Goal: Register for event/course

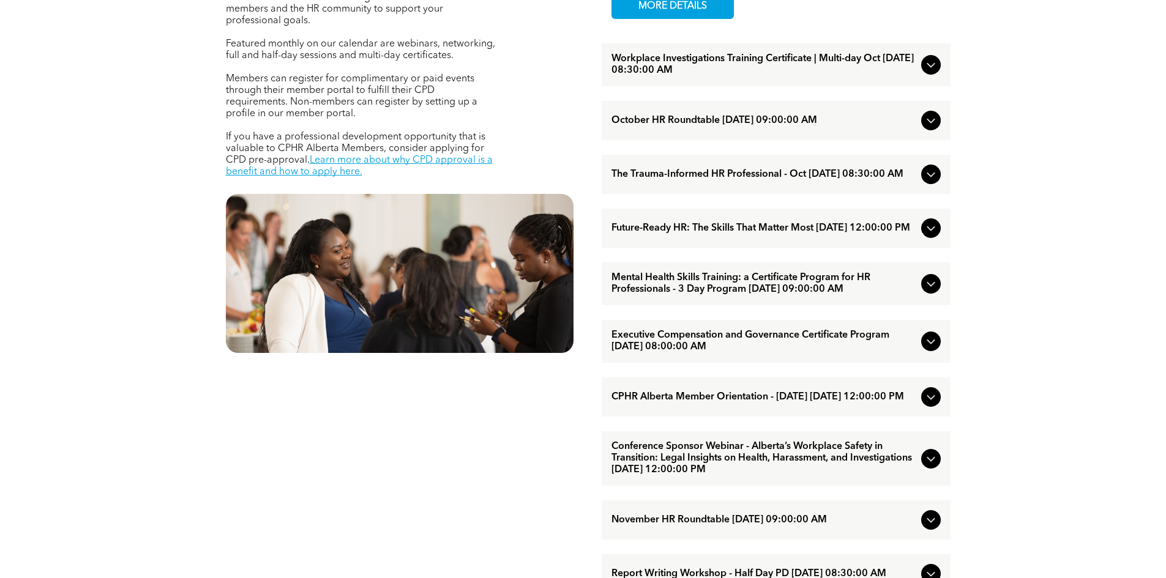
scroll to position [551, 0]
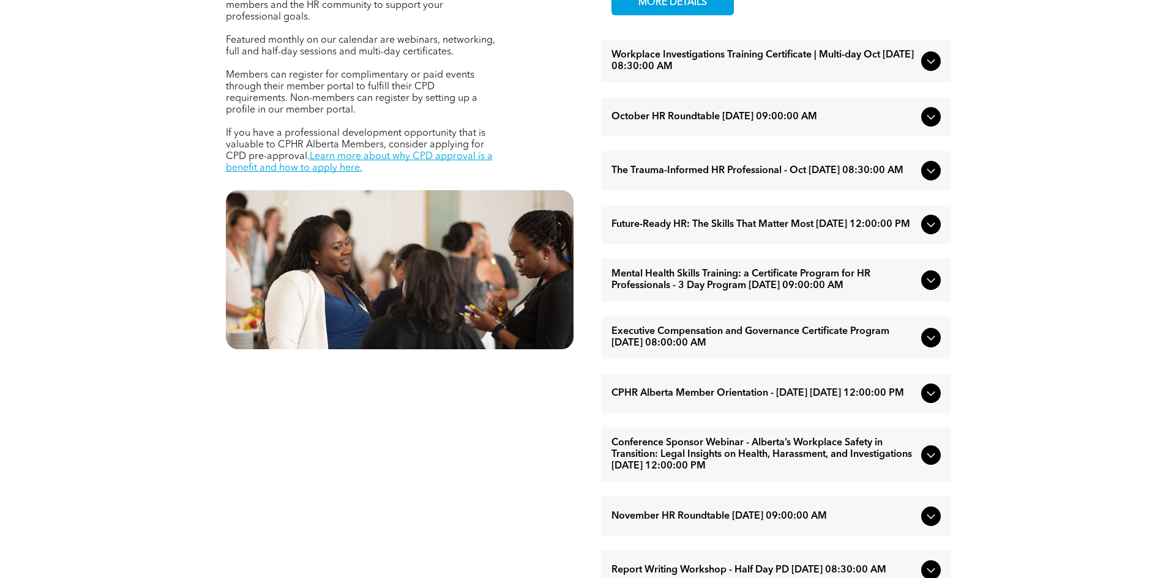
click at [683, 231] on span "Future-Ready HR: The Skills That Matter Most [DATE] 12:00:00 PM" at bounding box center [764, 225] width 305 height 12
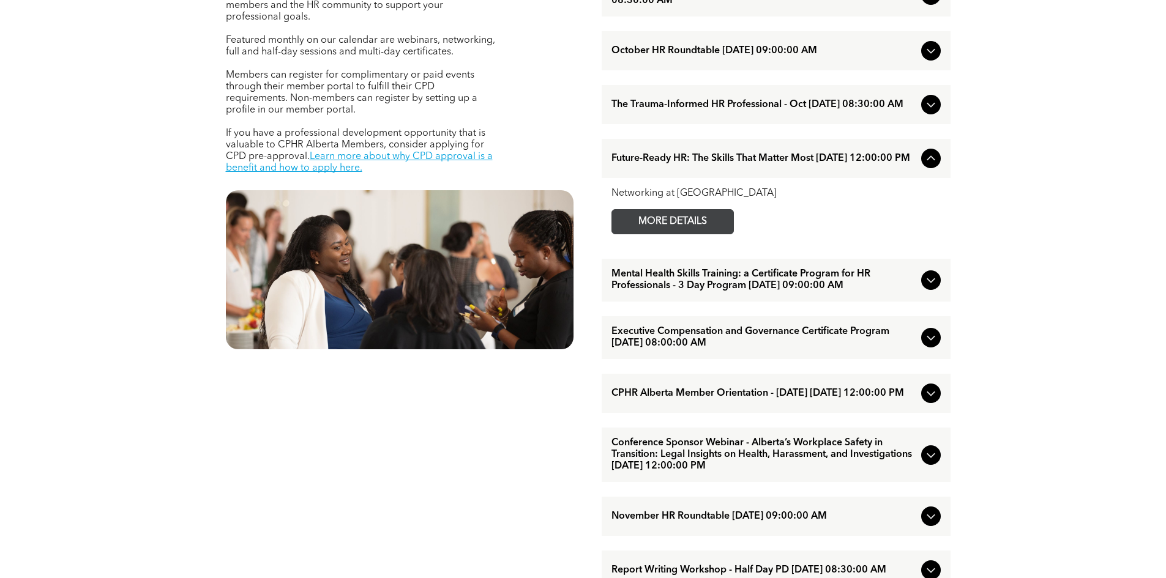
click at [683, 234] on span "MORE DETAILS" at bounding box center [672, 222] width 97 height 24
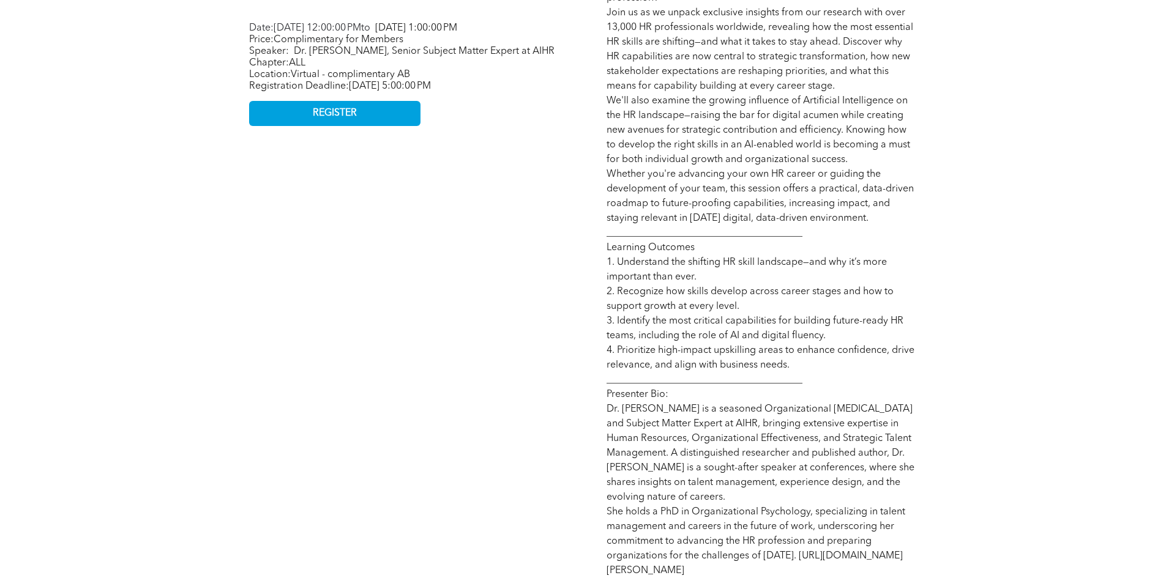
scroll to position [551, 0]
